Goal: Task Accomplishment & Management: Use online tool/utility

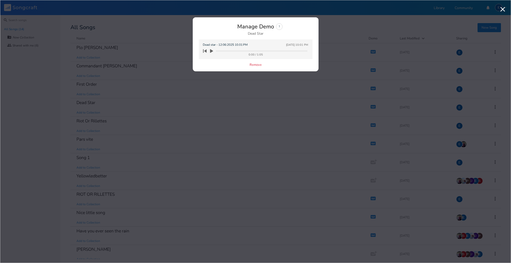
click at [211, 51] on icon "button" at bounding box center [211, 51] width 3 height 4
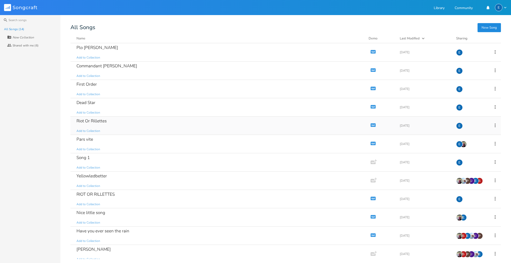
click at [371, 125] on icon "button" at bounding box center [373, 125] width 4 height 3
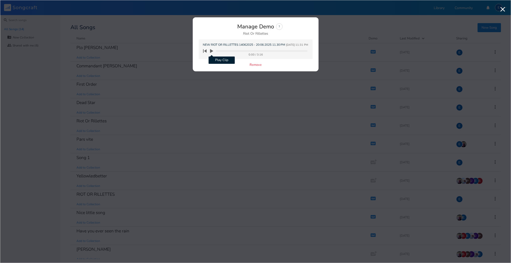
click at [211, 50] on icon "button" at bounding box center [211, 51] width 3 height 4
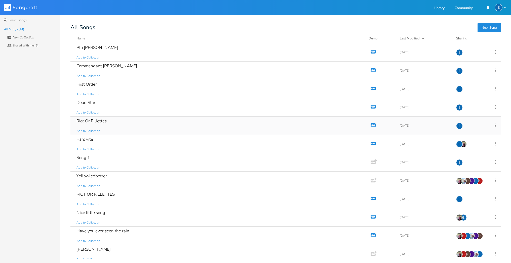
click at [105, 121] on div "Riot Or Rillettes" at bounding box center [91, 121] width 30 height 4
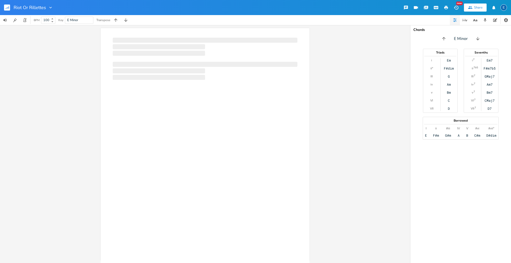
scroll to position [0, 0]
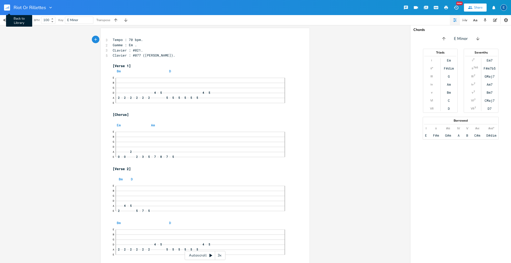
click at [6, 8] on rect "button" at bounding box center [7, 8] width 6 height 6
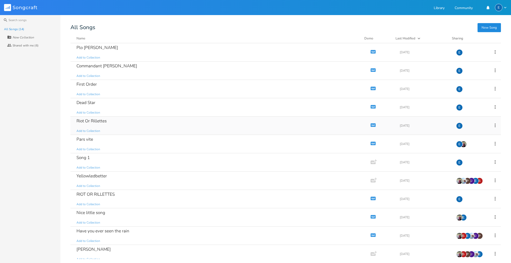
click at [371, 124] on icon "button" at bounding box center [373, 125] width 4 height 3
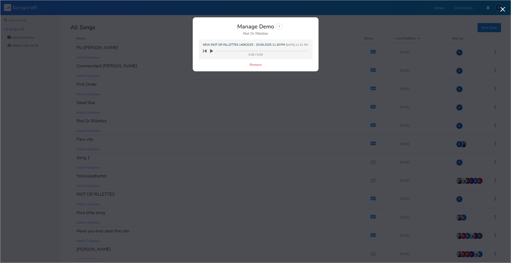
click at [216, 64] on div "Remove" at bounding box center [256, 65] width 114 height 4
click at [211, 50] on icon "button" at bounding box center [211, 51] width 3 height 4
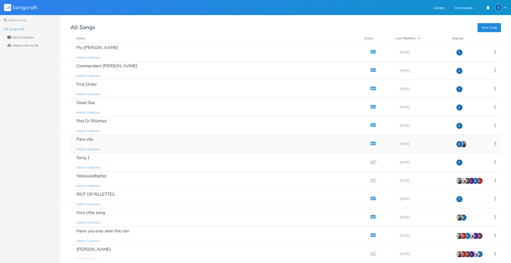
click at [371, 143] on icon "button" at bounding box center [373, 143] width 4 height 3
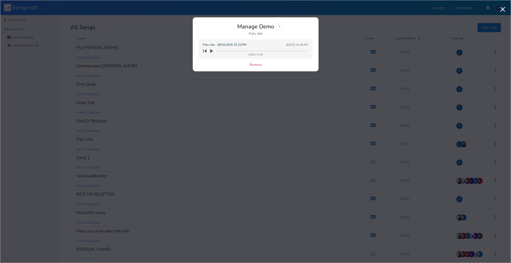
click at [211, 50] on icon "button" at bounding box center [211, 51] width 3 height 4
